Goal: Information Seeking & Learning: Learn about a topic

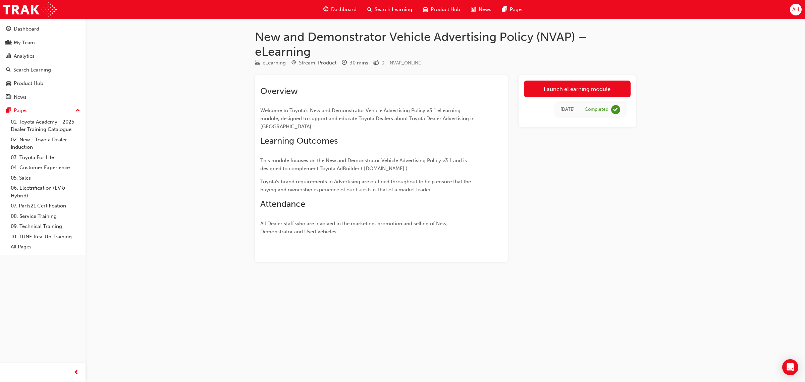
click at [673, 195] on div "New and Demonstrator Vehicle Advertising Policy (NVAP) – eLearning eLearning St…" at bounding box center [402, 191] width 805 height 382
click at [593, 91] on link "Launch eLearning module" at bounding box center [577, 88] width 107 height 17
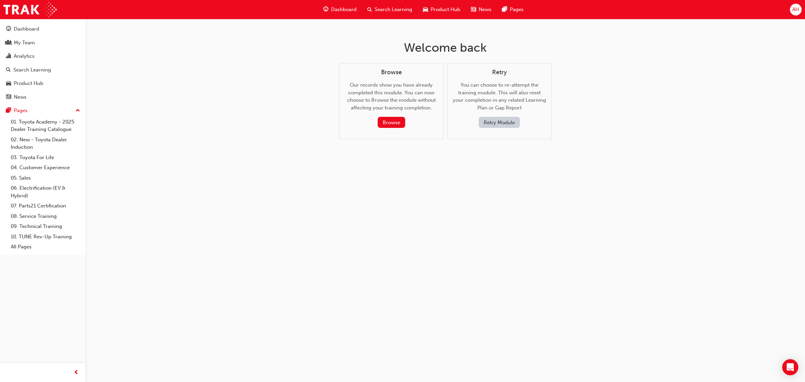
click at [512, 121] on button "Retry Module" at bounding box center [499, 122] width 41 height 11
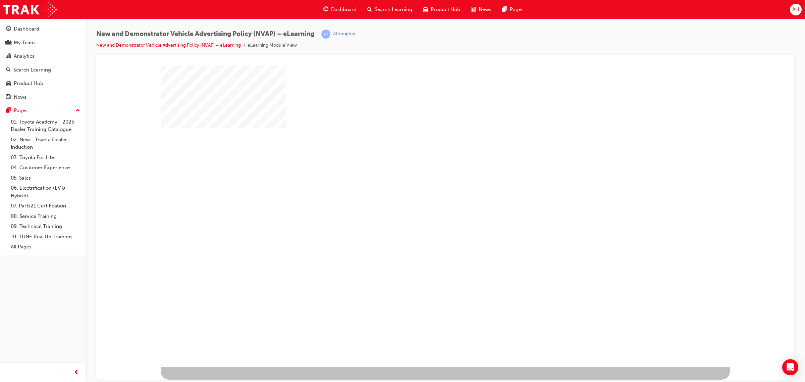
click at [421, 192] on div "play" at bounding box center [421, 192] width 0 height 0
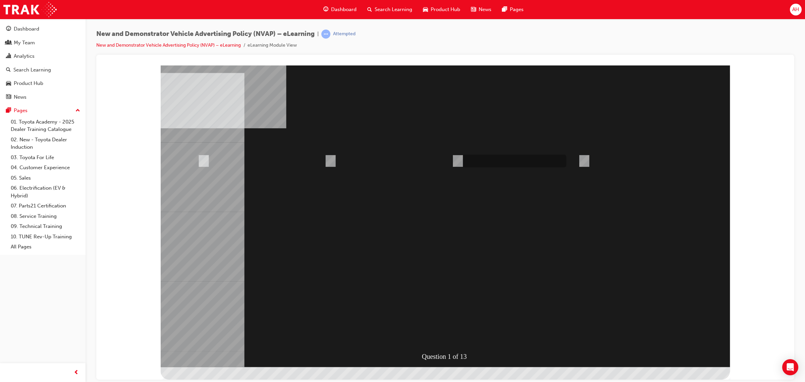
radio input "true"
click at [497, 206] on div at bounding box center [445, 216] width 569 height 302
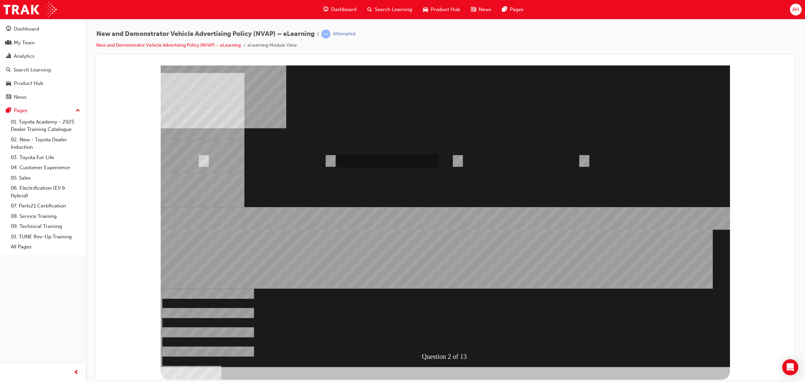
radio input "true"
click at [455, 335] on div at bounding box center [445, 216] width 569 height 302
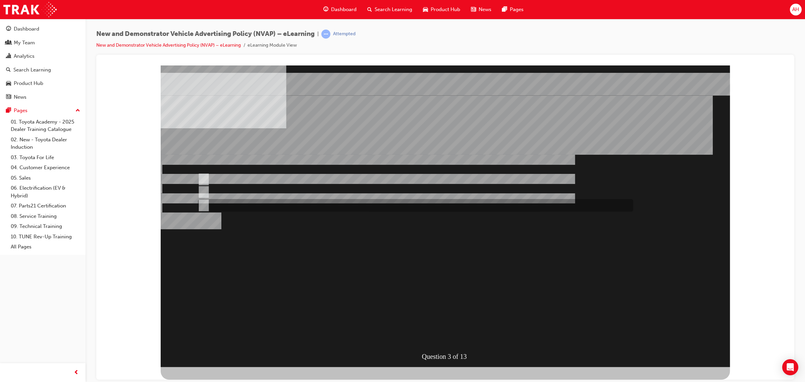
radio input "true"
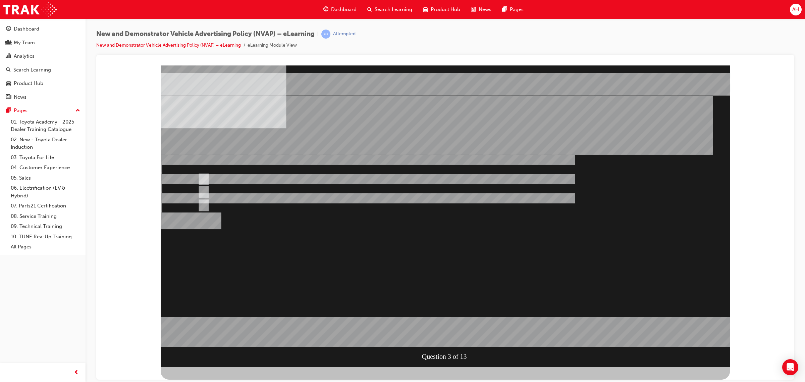
click at [452, 332] on div at bounding box center [445, 216] width 569 height 302
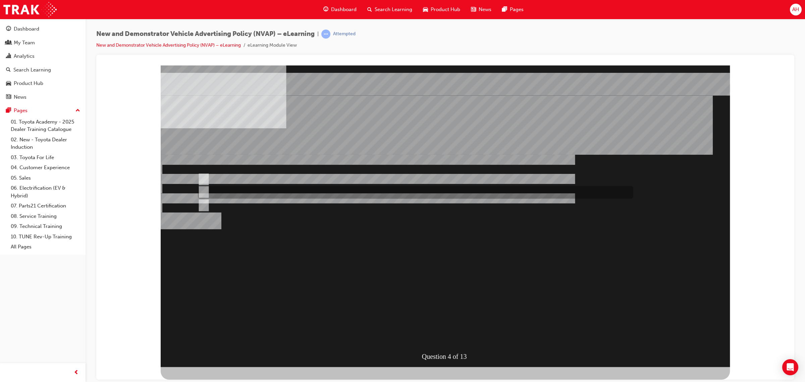
radio input "true"
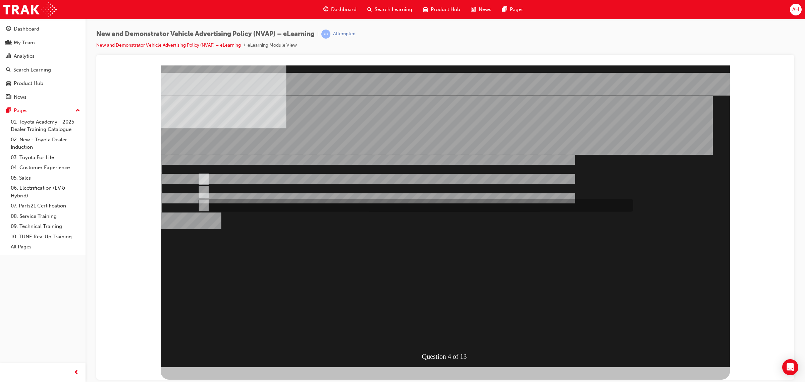
radio input "true"
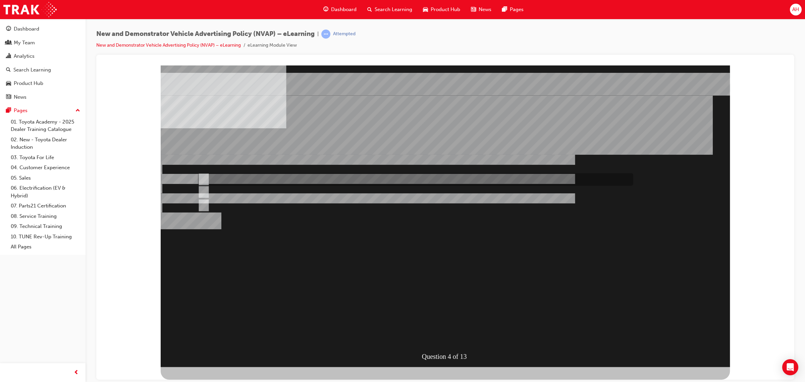
radio input "true"
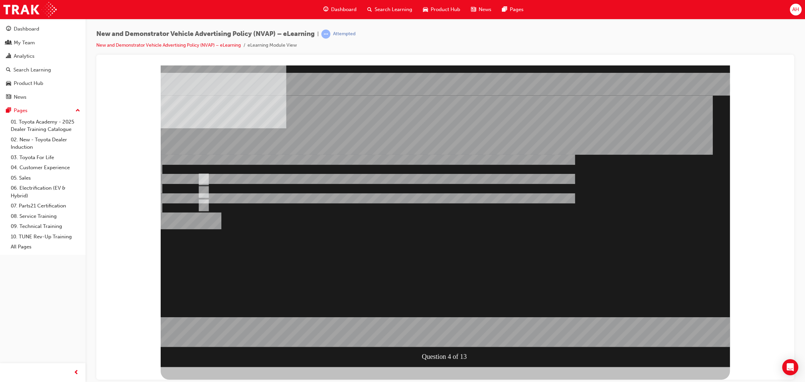
click at [452, 330] on div at bounding box center [445, 216] width 569 height 302
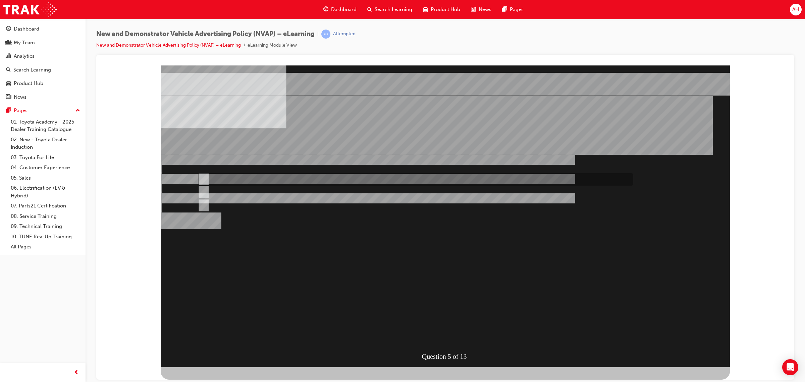
radio input "true"
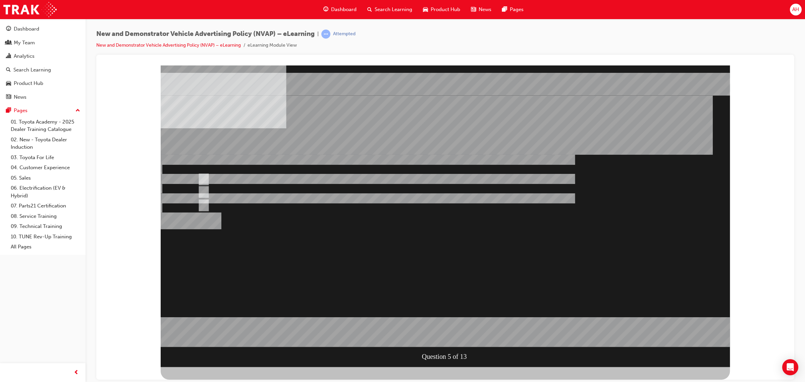
click at [453, 334] on div at bounding box center [445, 216] width 569 height 302
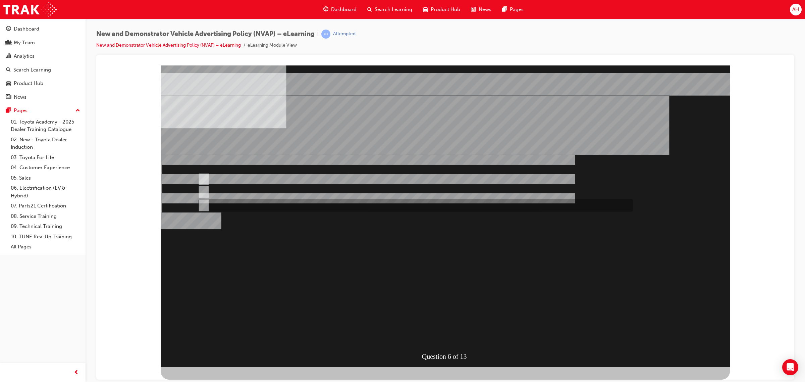
radio input "true"
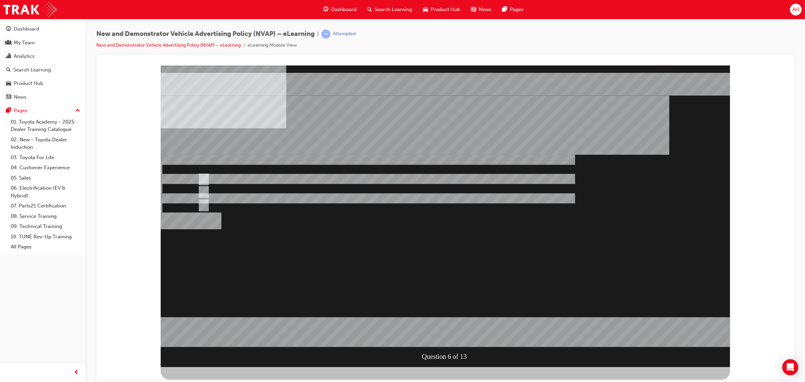
click at [444, 334] on div at bounding box center [445, 216] width 569 height 302
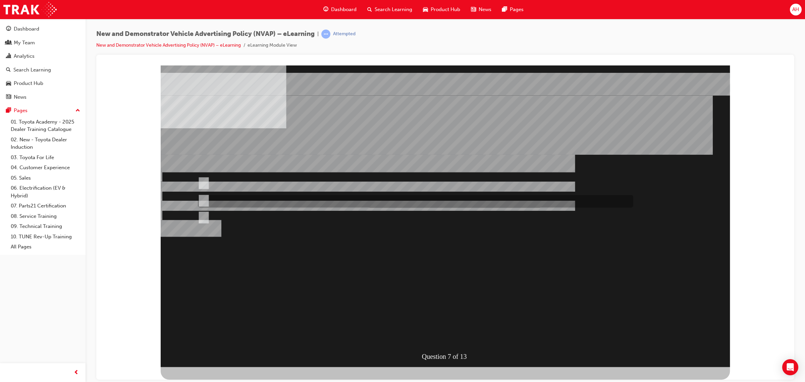
radio input "true"
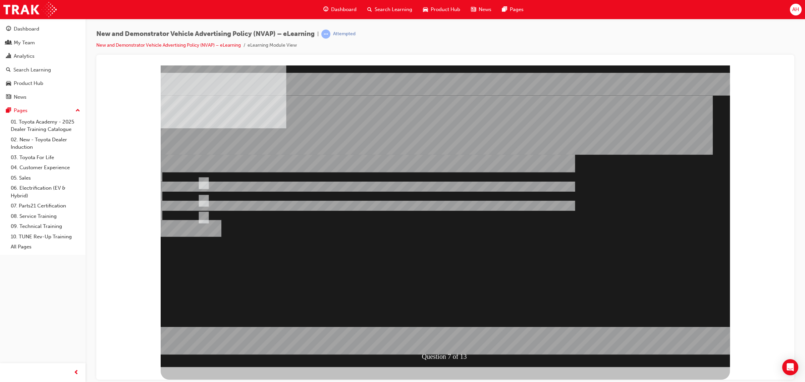
click at [212, 181] on div at bounding box center [445, 216] width 569 height 302
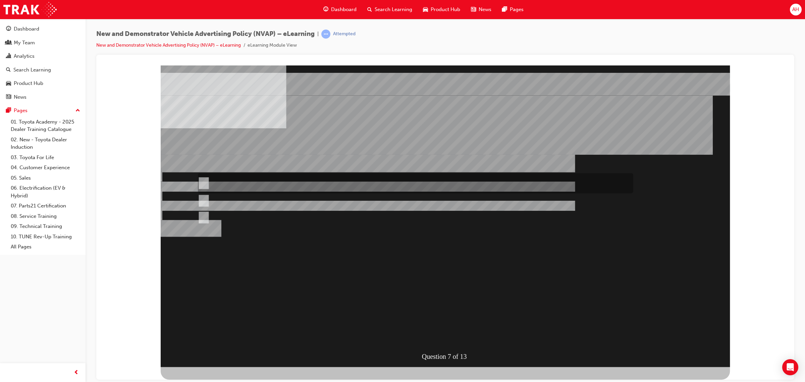
radio input "true"
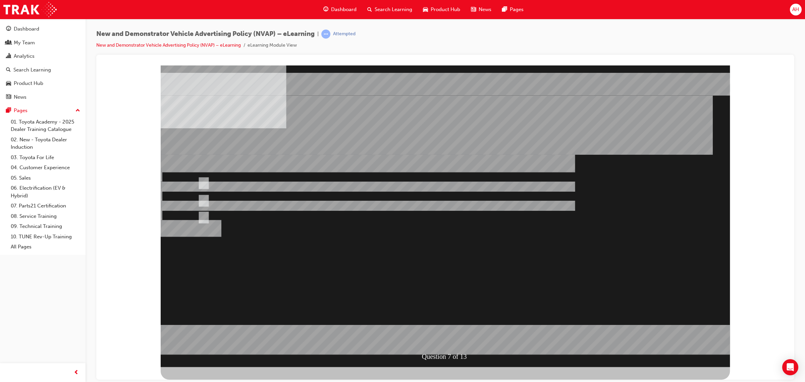
click at [450, 333] on div at bounding box center [445, 216] width 569 height 302
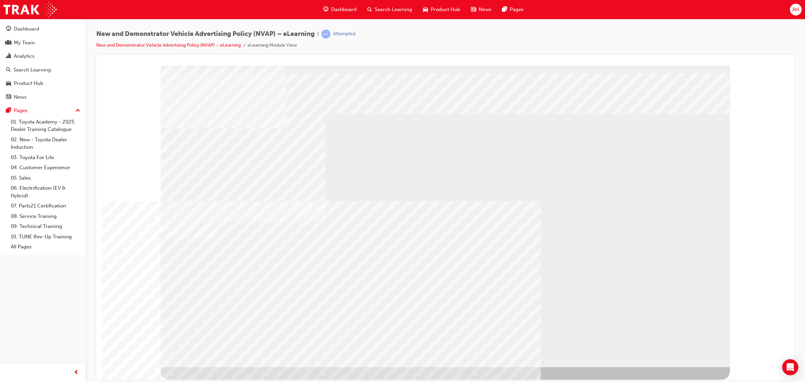
drag, startPoint x: 581, startPoint y: 329, endPoint x: 608, endPoint y: 327, distance: 27.2
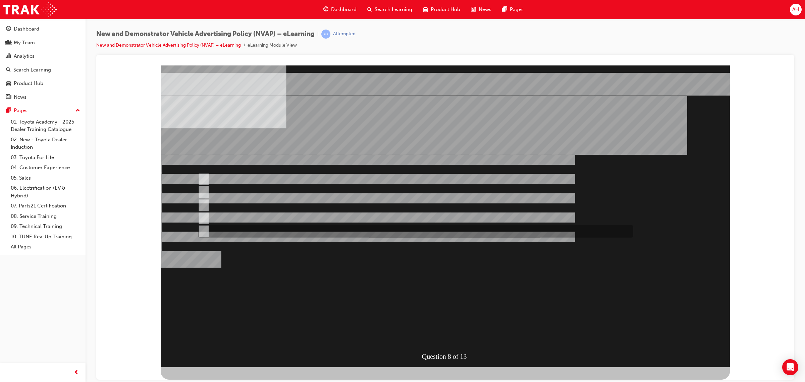
checkbox input "true"
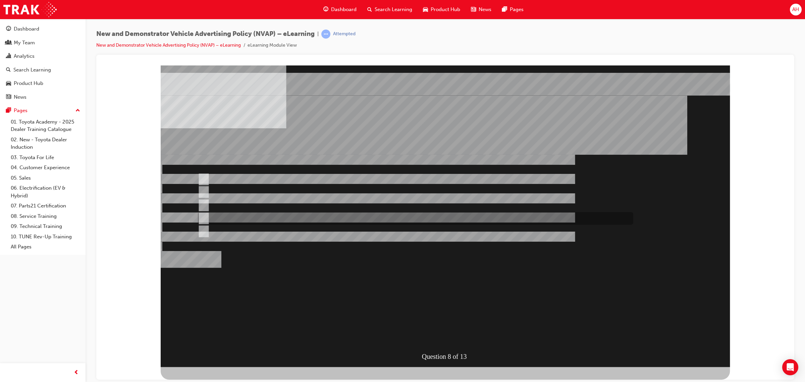
checkbox input "true"
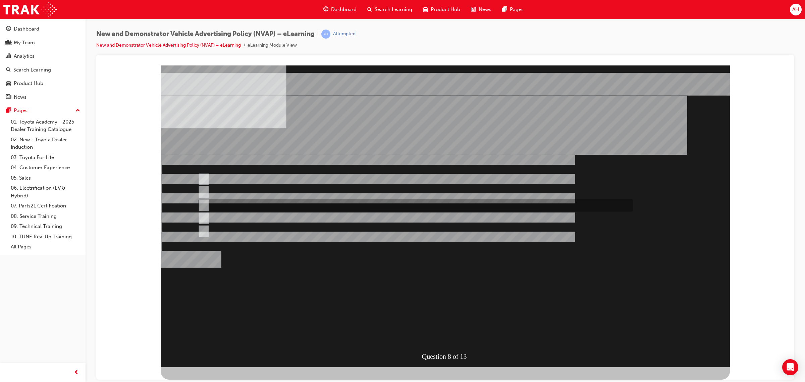
checkbox input "true"
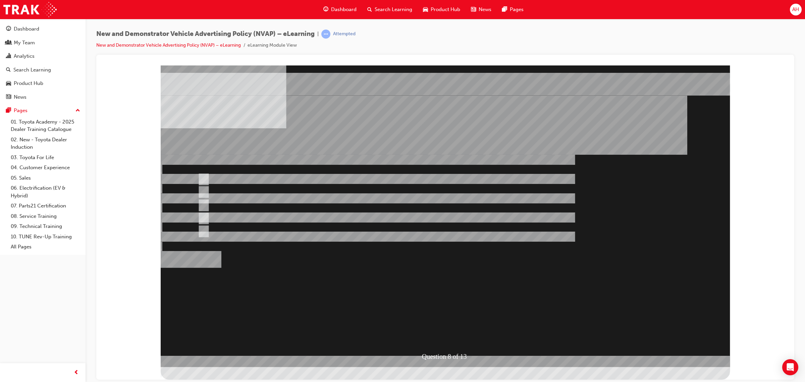
click at [449, 333] on div at bounding box center [445, 216] width 569 height 302
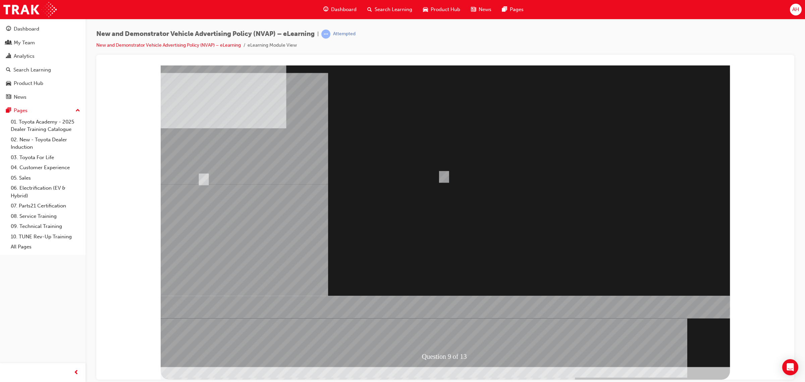
radio input "true"
click at [450, 333] on div at bounding box center [445, 216] width 569 height 302
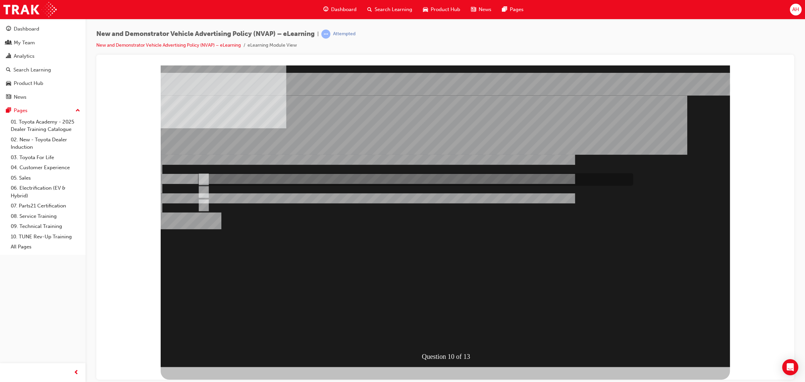
radio input "true"
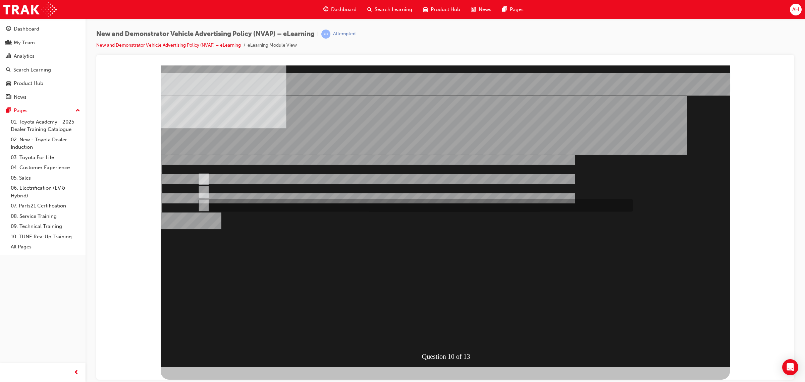
radio input "true"
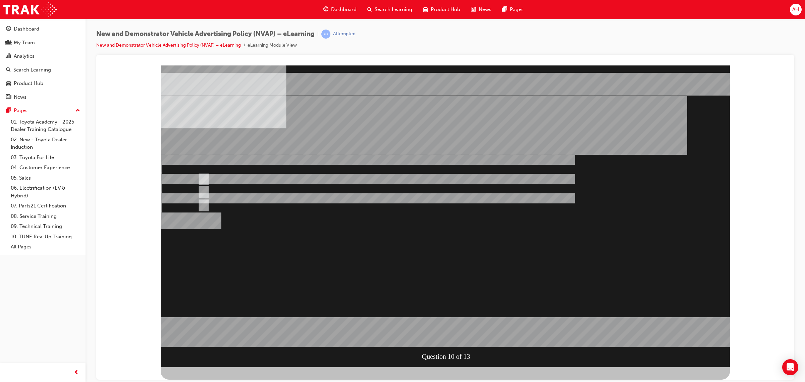
click at [440, 332] on div at bounding box center [445, 216] width 569 height 302
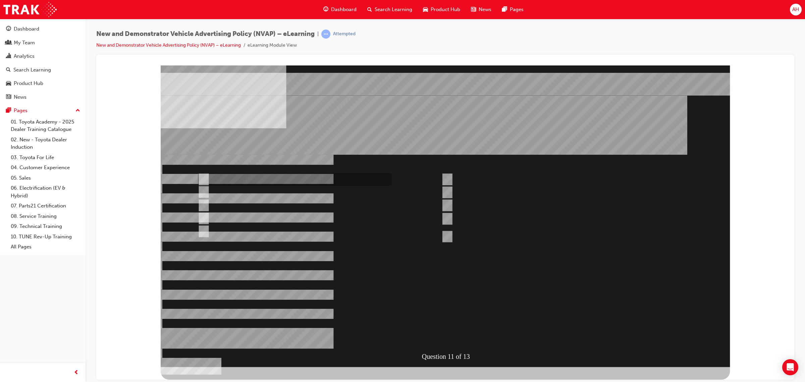
checkbox input "true"
drag, startPoint x: 204, startPoint y: 185, endPoint x: 203, endPoint y: 198, distance: 12.4
click at [204, 186] on div "Question 11 of 13" at bounding box center [445, 216] width 569 height 302
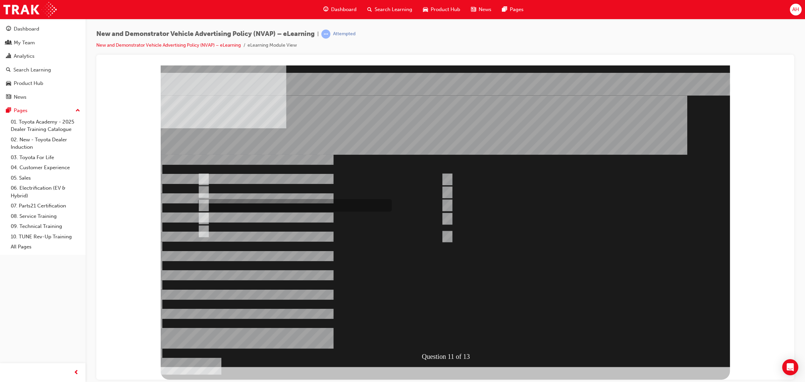
checkbox input "true"
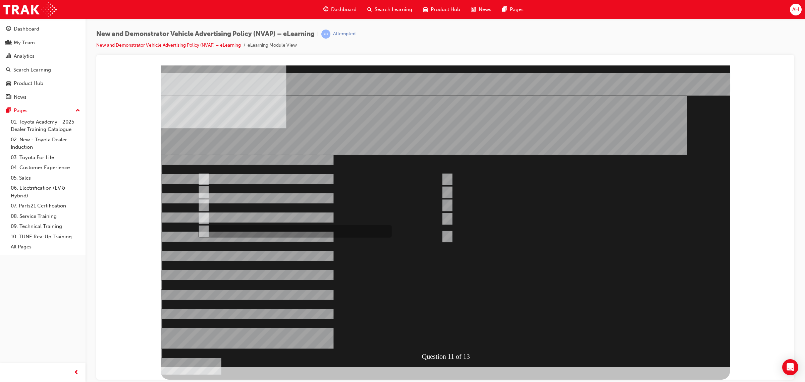
checkbox input "true"
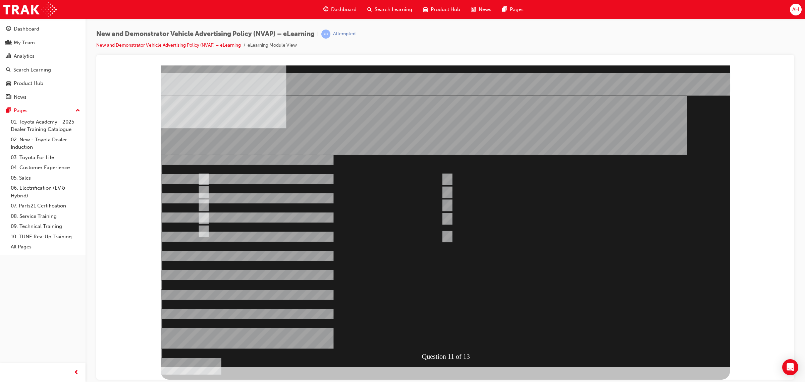
click at [449, 216] on div at bounding box center [445, 216] width 569 height 302
checkbox input "false"
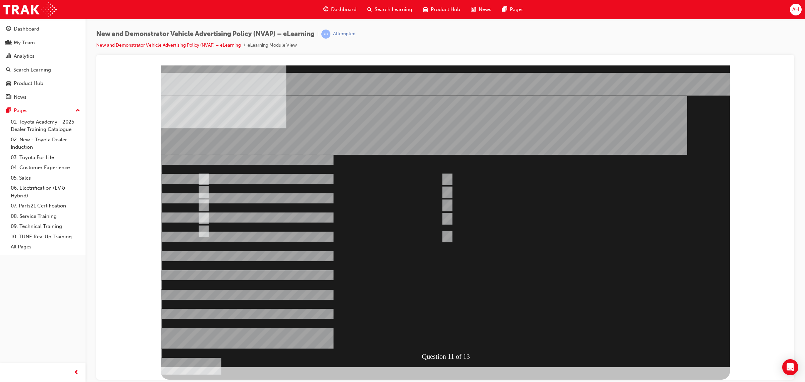
click at [448, 176] on div at bounding box center [445, 216] width 569 height 302
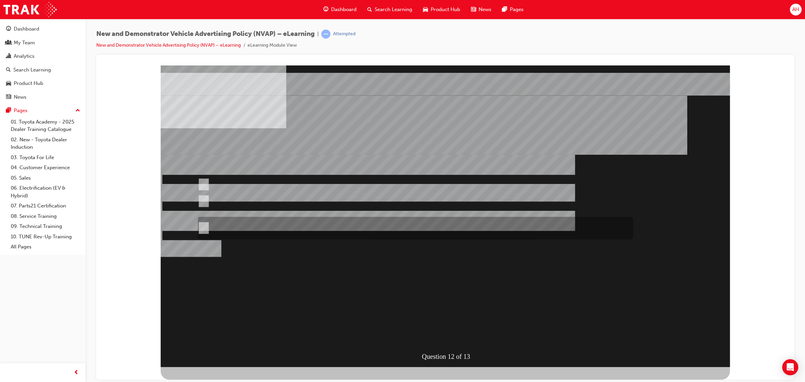
radio input "true"
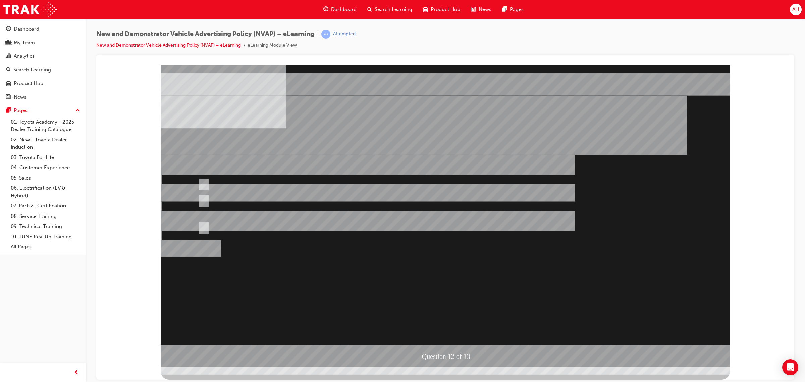
click at [445, 334] on div at bounding box center [445, 216] width 569 height 302
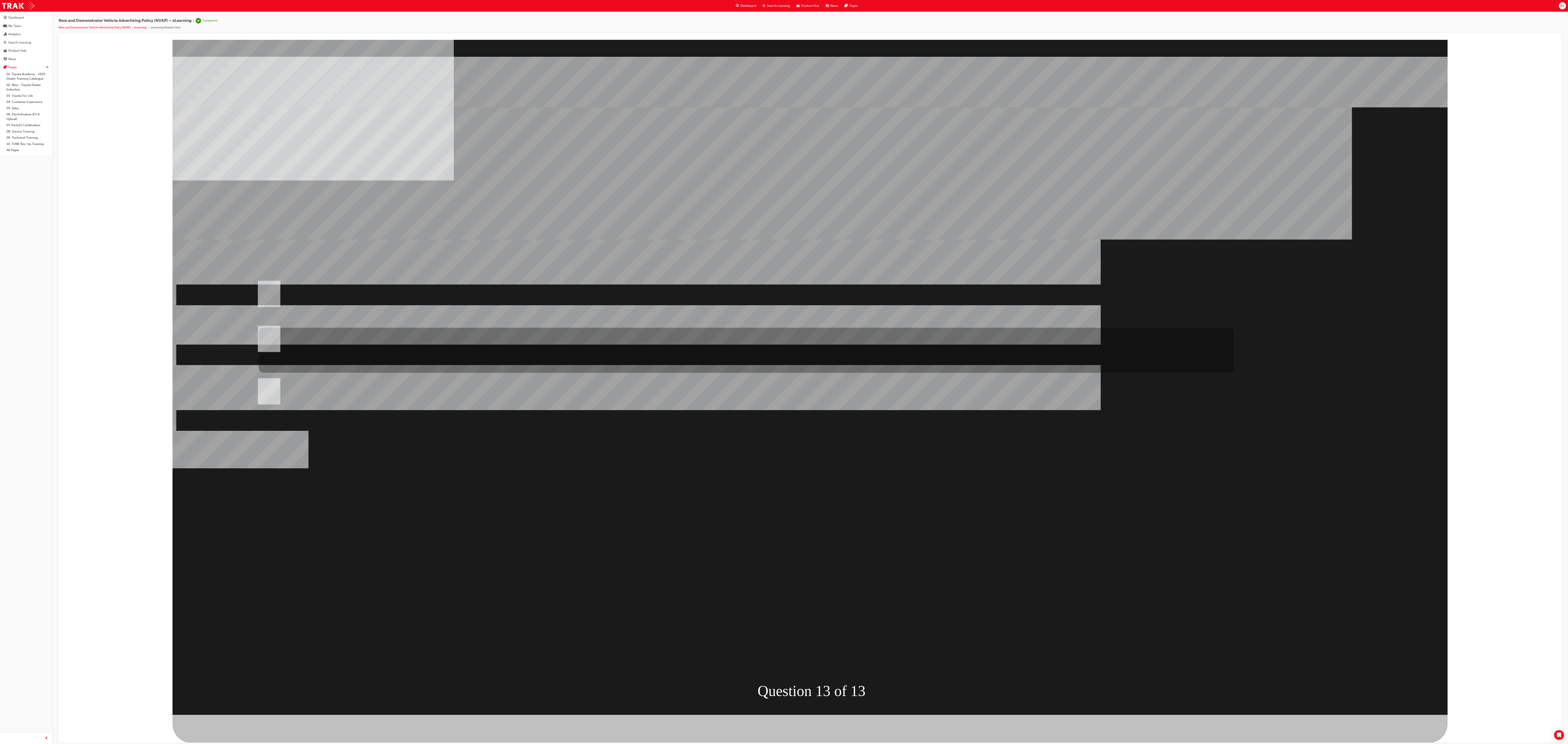
radio input "true"
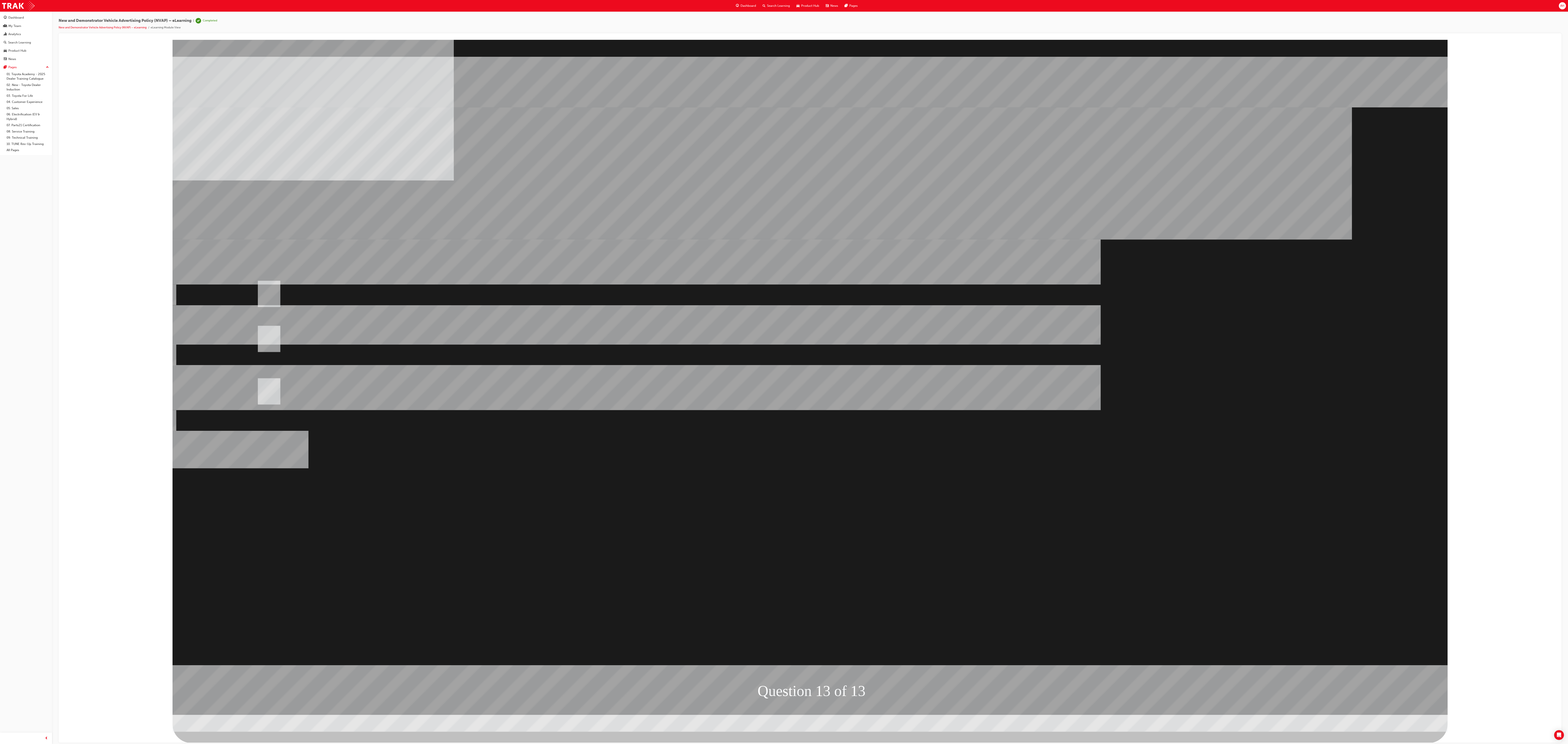
click at [490, 232] on div at bounding box center [810, 377] width 1275 height 675
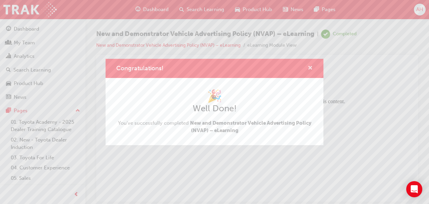
click at [311, 68] on span "cross-icon" at bounding box center [310, 68] width 5 height 6
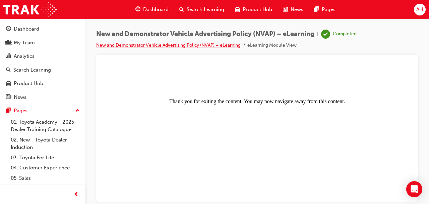
click at [211, 45] on link "New and Demonstrator Vehicle Advertising Policy (NVAP) – eLearning" at bounding box center [168, 45] width 145 height 6
